Goal: Navigation & Orientation: Go to known website

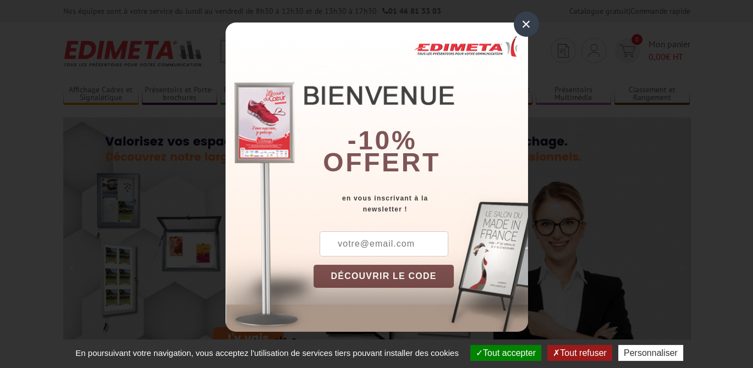
click at [529, 20] on div "×" at bounding box center [526, 24] width 25 height 25
